Goal: Information Seeking & Learning: Learn about a topic

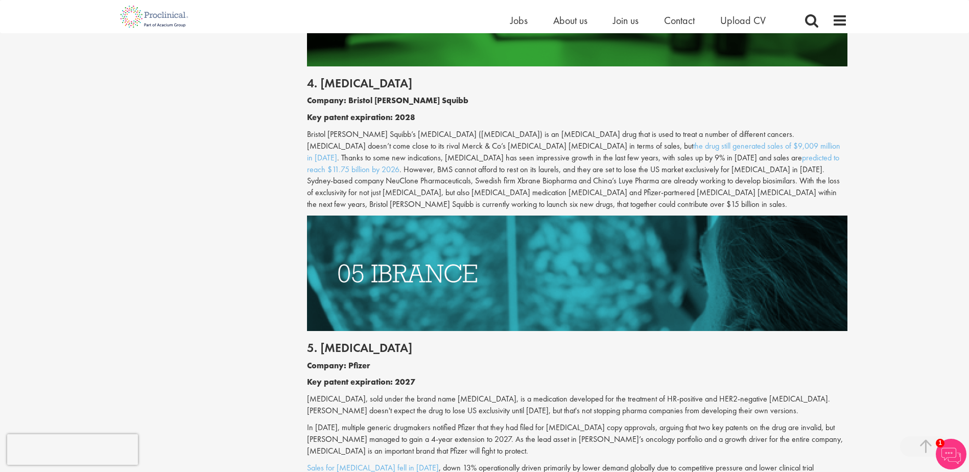
scroll to position [1634, 0]
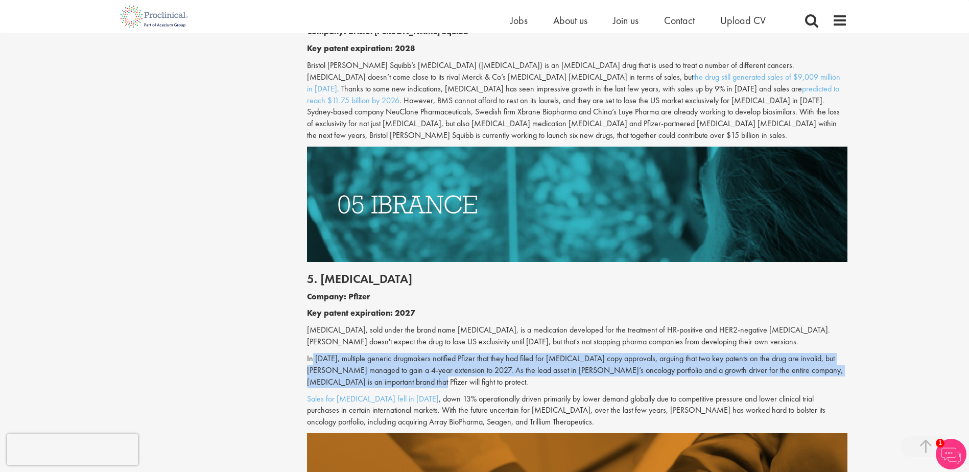
drag, startPoint x: 311, startPoint y: 335, endPoint x: 517, endPoint y: 356, distance: 206.9
click at [517, 356] on p "In [DATE], multiple generic drugmakers notified Pfizer that they had filed for …" at bounding box center [577, 370] width 540 height 35
drag, startPoint x: 517, startPoint y: 356, endPoint x: 427, endPoint y: 348, distance: 90.3
click at [427, 353] on p "In [DATE], multiple generic drugmakers notified Pfizer that they had filed for …" at bounding box center [577, 370] width 540 height 35
click at [417, 353] on p "In [DATE], multiple generic drugmakers notified Pfizer that they had filed for …" at bounding box center [577, 370] width 540 height 35
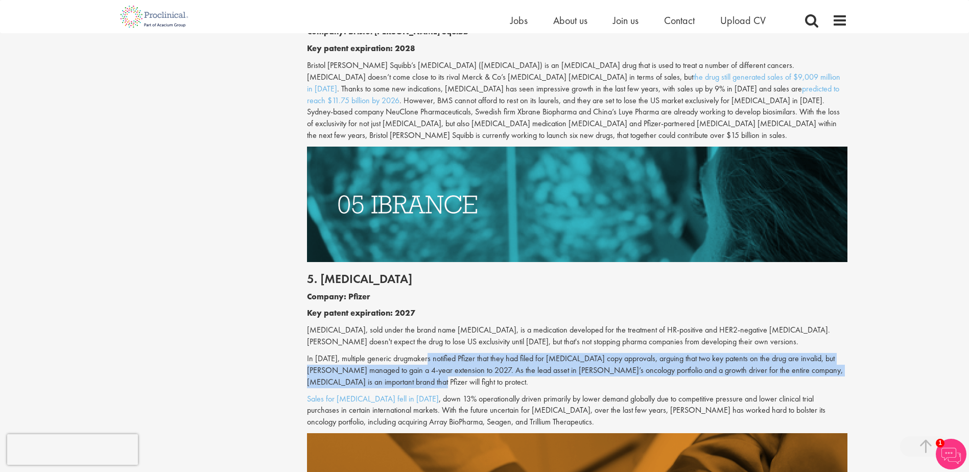
drag, startPoint x: 428, startPoint y: 333, endPoint x: 580, endPoint y: 361, distance: 154.2
click at [580, 361] on p "In [DATE], multiple generic drugmakers notified Pfizer that they had filed for …" at bounding box center [577, 370] width 540 height 35
drag, startPoint x: 580, startPoint y: 361, endPoint x: 500, endPoint y: 348, distance: 80.6
click at [500, 353] on p "In [DATE], multiple generic drugmakers notified Pfizer that they had filed for …" at bounding box center [577, 370] width 540 height 35
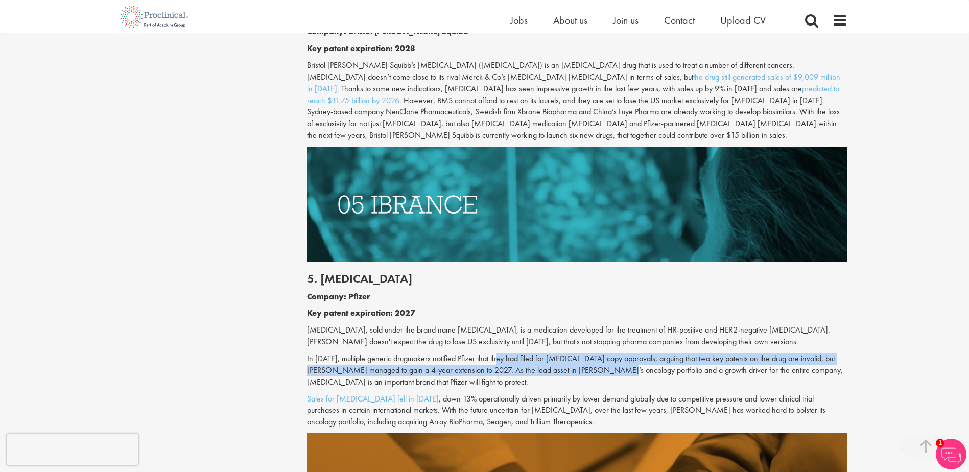
drag, startPoint x: 497, startPoint y: 335, endPoint x: 610, endPoint y: 348, distance: 114.1
click at [610, 353] on p "In [DATE], multiple generic drugmakers notified Pfizer that they had filed for …" at bounding box center [577, 370] width 540 height 35
click at [570, 353] on p "In [DATE], multiple generic drugmakers notified Pfizer that they had filed for …" at bounding box center [577, 370] width 540 height 35
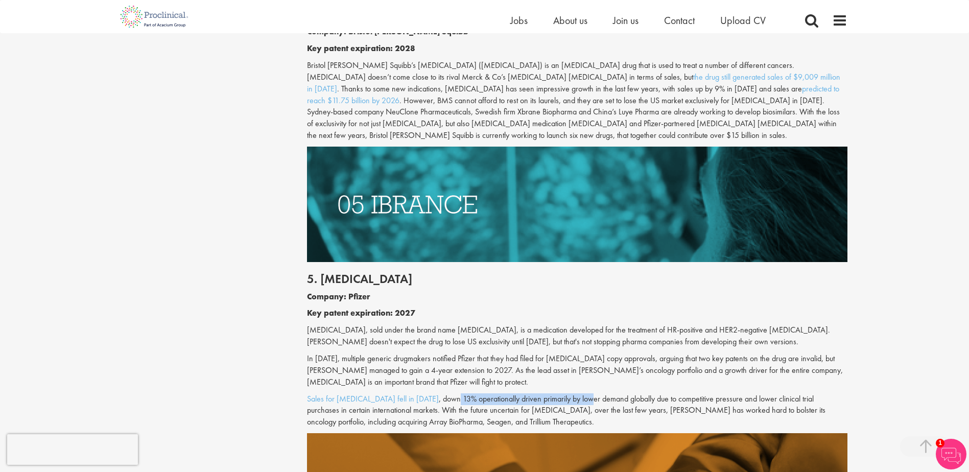
drag, startPoint x: 421, startPoint y: 377, endPoint x: 555, endPoint y: 376, distance: 133.8
click at [555, 393] on p "Sales for [MEDICAL_DATA] fell in [DATE] , down 13% operationally driven primari…" at bounding box center [577, 410] width 540 height 35
drag, startPoint x: 499, startPoint y: 373, endPoint x: 625, endPoint y: 384, distance: 126.0
click at [625, 393] on p "Sales for [MEDICAL_DATA] fell in [DATE] , down 13% operationally driven primari…" at bounding box center [577, 410] width 540 height 35
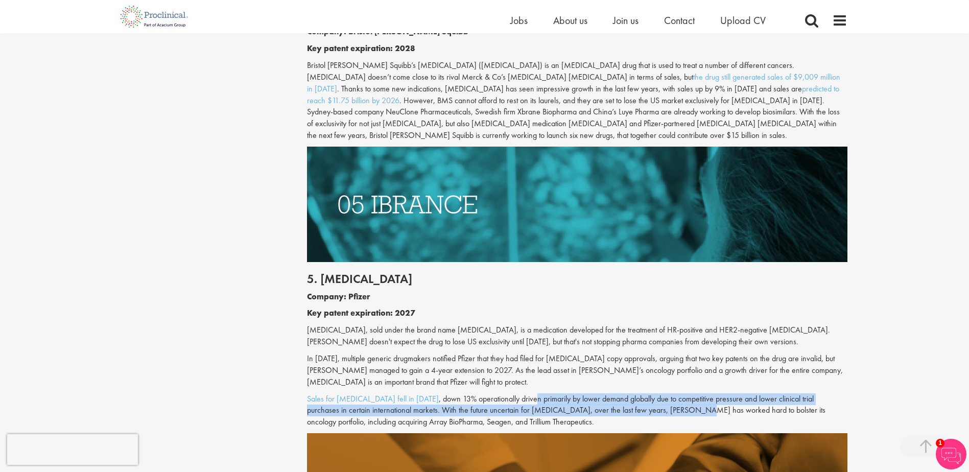
click at [626, 393] on p "Sales for [MEDICAL_DATA] fell in [DATE] , down 13% operationally driven primari…" at bounding box center [577, 410] width 540 height 35
click at [605, 393] on p "Sales for [MEDICAL_DATA] fell in [DATE] , down 13% operationally driven primari…" at bounding box center [577, 410] width 540 height 35
drag, startPoint x: 580, startPoint y: 369, endPoint x: 740, endPoint y: 384, distance: 160.5
click at [740, 384] on div "5. [MEDICAL_DATA] Company: Pfizer Key patent expiration: 2027 [MEDICAL_DATA], s…" at bounding box center [577, 347] width 556 height 171
click at [740, 393] on p "Sales for [MEDICAL_DATA] fell in [DATE] , down 13% operationally driven primari…" at bounding box center [577, 410] width 540 height 35
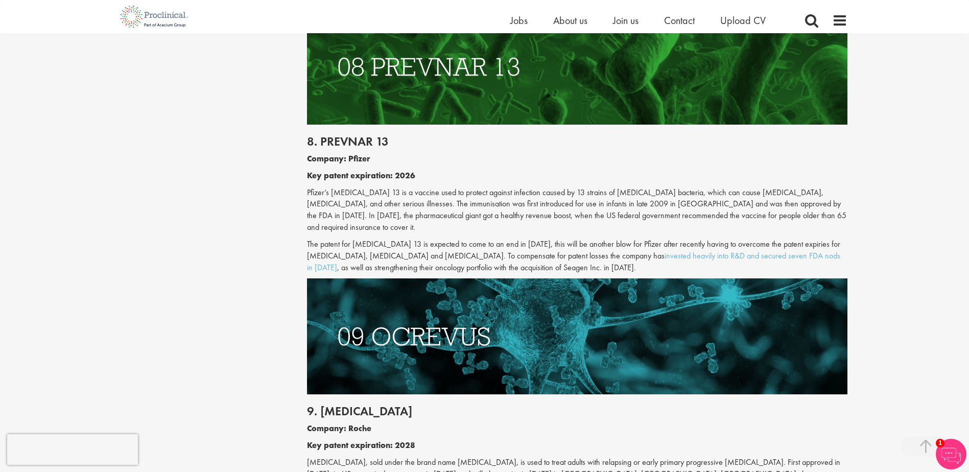
scroll to position [2656, 0]
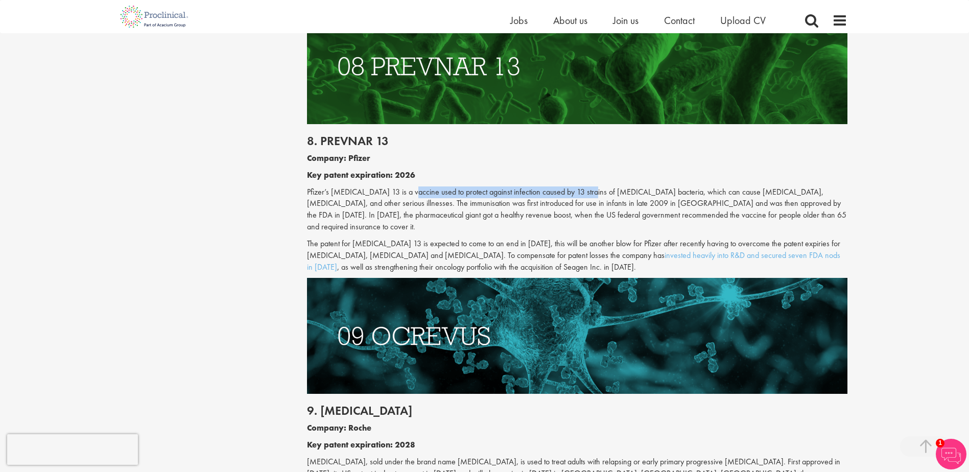
drag, startPoint x: 408, startPoint y: 129, endPoint x: 582, endPoint y: 137, distance: 174.8
click at [582, 186] on p "Pfizer’s [MEDICAL_DATA] 13 is a vaccine used to protect against infection cause…" at bounding box center [577, 209] width 540 height 46
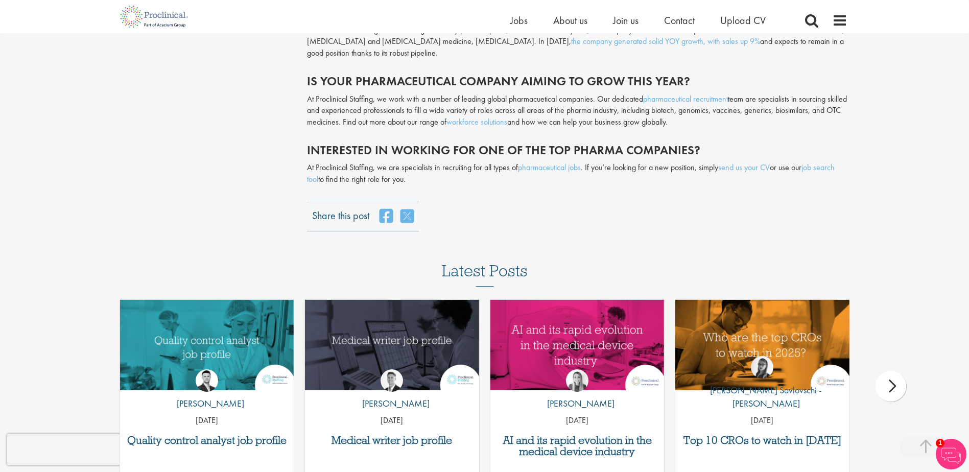
scroll to position [3422, 0]
